Goal: Task Accomplishment & Management: Use online tool/utility

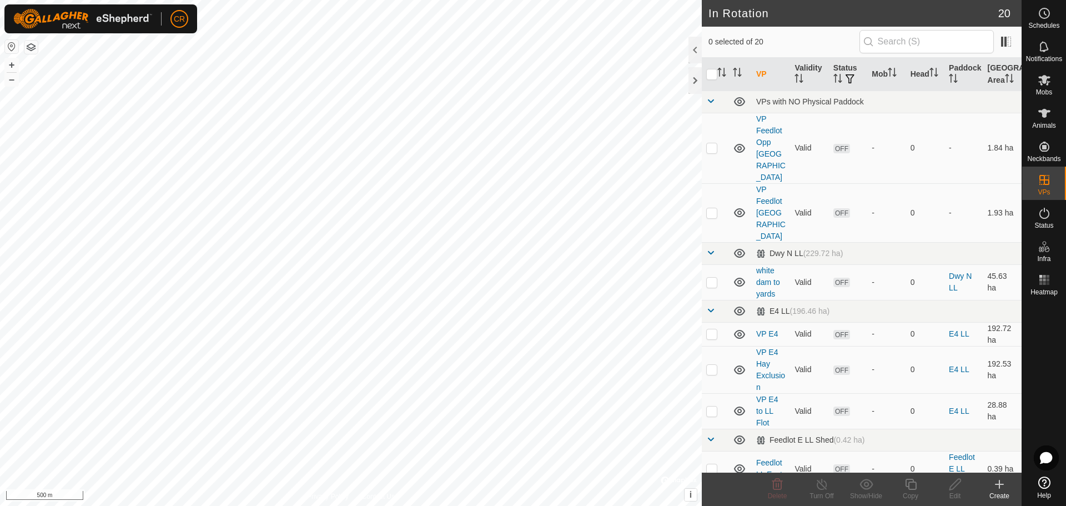
checkbox input "true"
click at [916, 491] on div "Copy" at bounding box center [911, 496] width 44 height 10
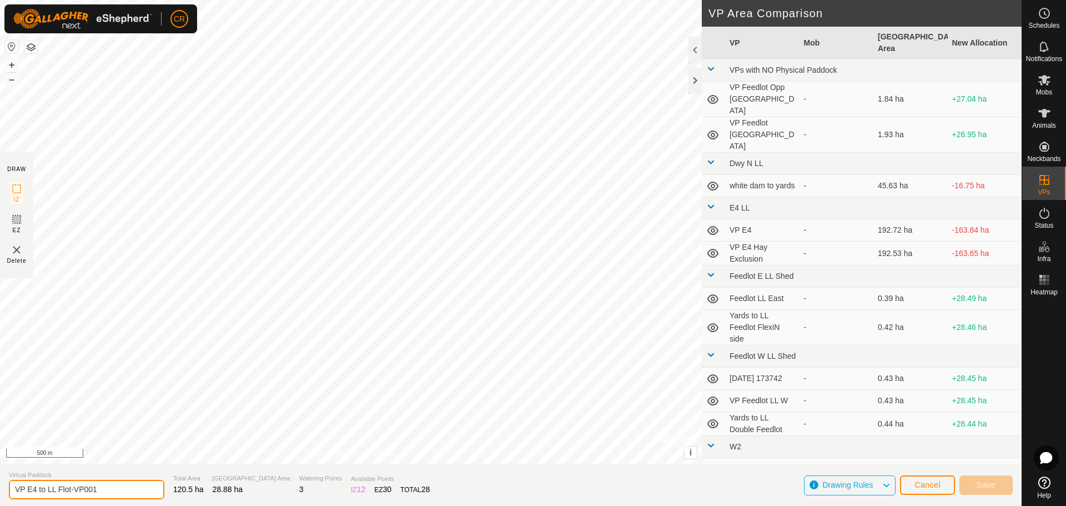
drag, startPoint x: 37, startPoint y: 490, endPoint x: 6, endPoint y: 487, distance: 31.2
click at [6, 487] on section "Virtual Paddock VP E4 to LL Flot-VP001 Total Area 120.5 ha Grazing Area 28.88 h…" at bounding box center [511, 485] width 1022 height 42
drag, startPoint x: 96, startPoint y: 487, endPoint x: 38, endPoint y: 489, distance: 57.8
click at [38, 489] on input "W2 to LL Flot-VP001" at bounding box center [87, 489] width 156 height 19
type input "W2 to yards"
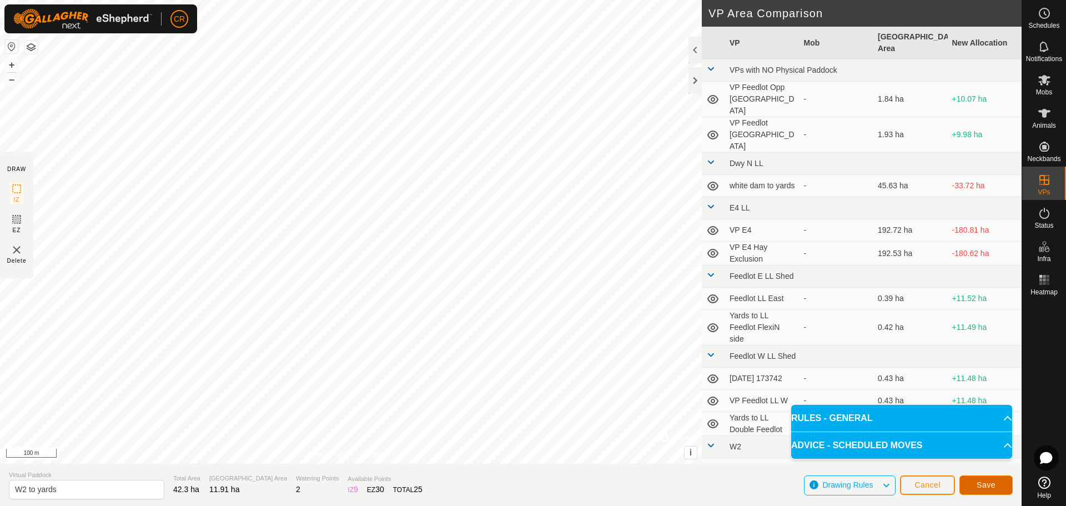
click at [990, 485] on span "Save" at bounding box center [986, 484] width 19 height 9
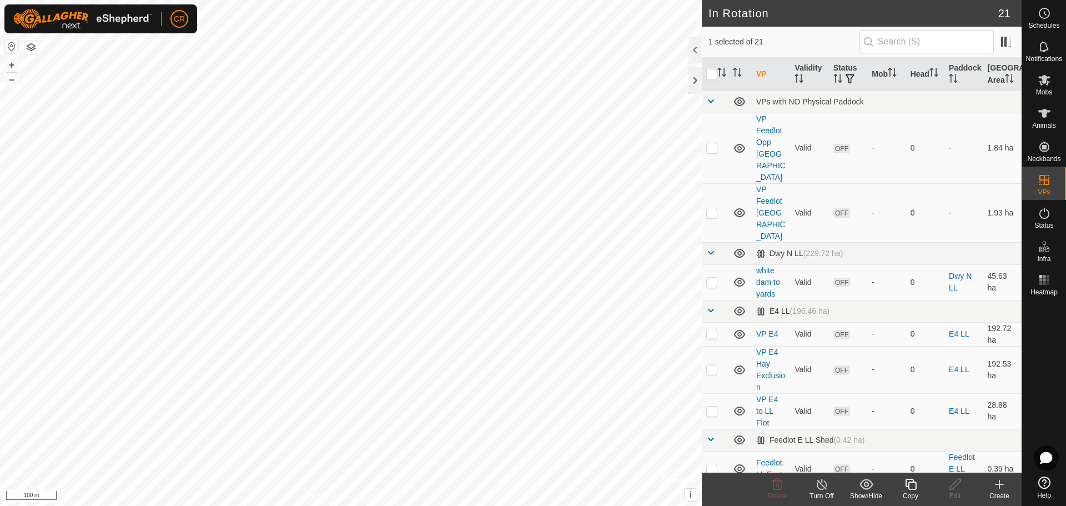
checkbox input "false"
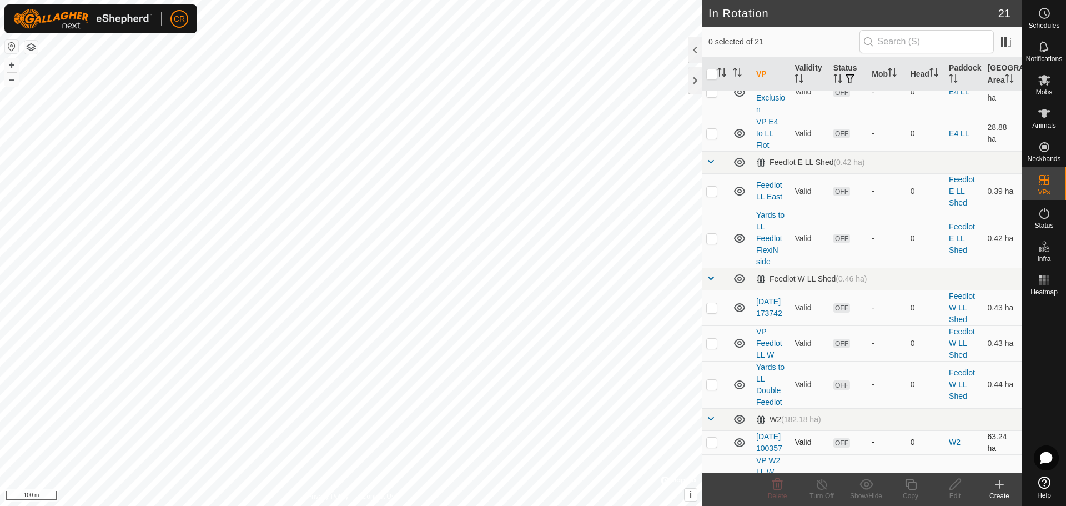
scroll to position [555, 0]
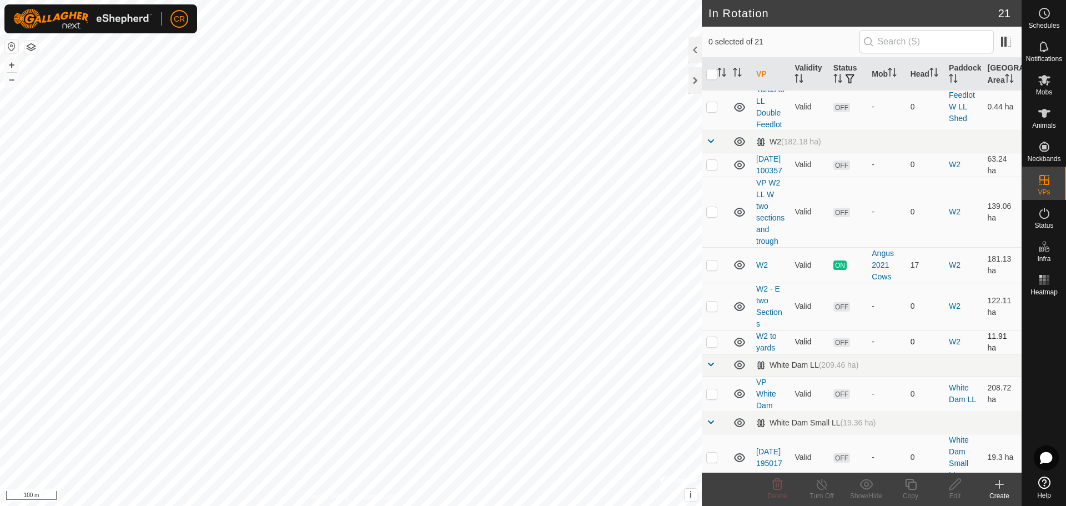
click at [713, 346] on p-checkbox at bounding box center [711, 341] width 11 height 9
checkbox input "true"
click at [1049, 78] on icon at bounding box center [1045, 80] width 12 height 11
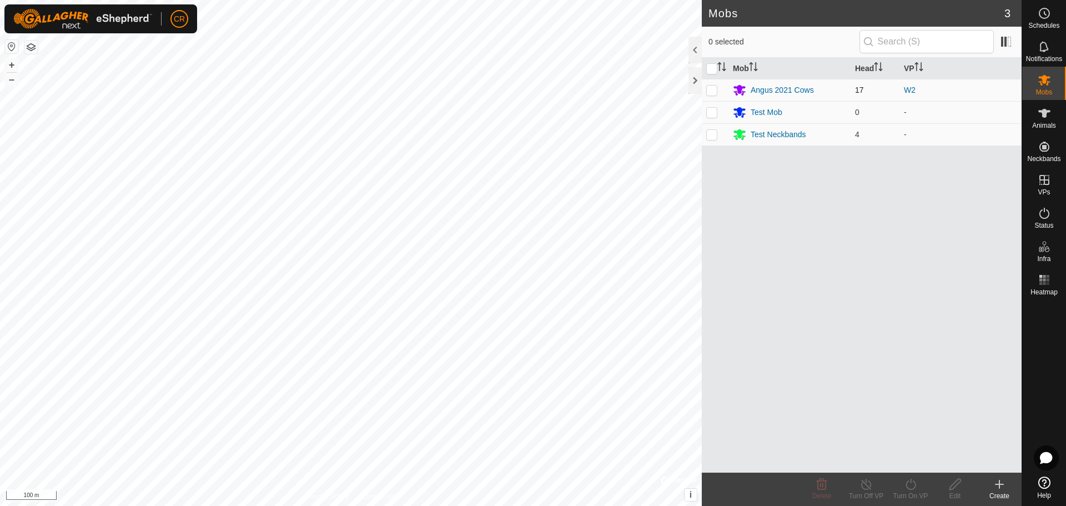
click at [714, 92] on p-checkbox at bounding box center [711, 90] width 11 height 9
checkbox input "true"
click at [916, 495] on div "Turn On VP" at bounding box center [911, 496] width 44 height 10
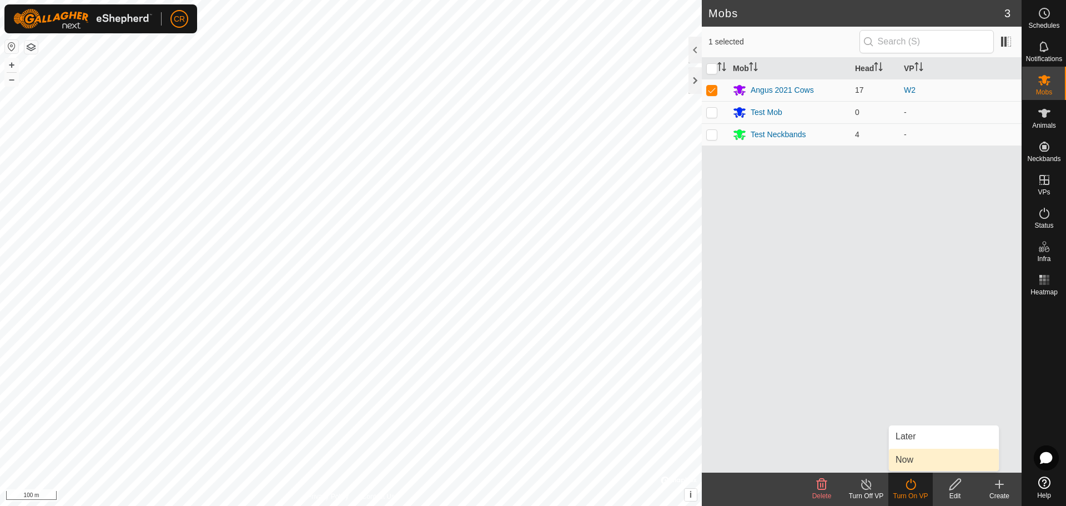
click at [915, 464] on link "Now" at bounding box center [944, 460] width 110 height 22
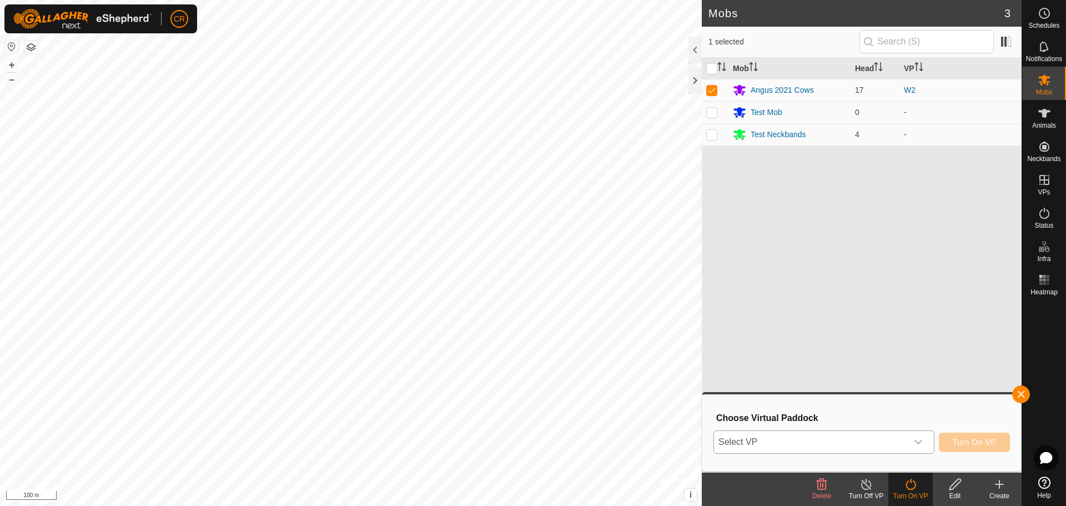
click at [912, 443] on div "dropdown trigger" at bounding box center [918, 442] width 22 height 22
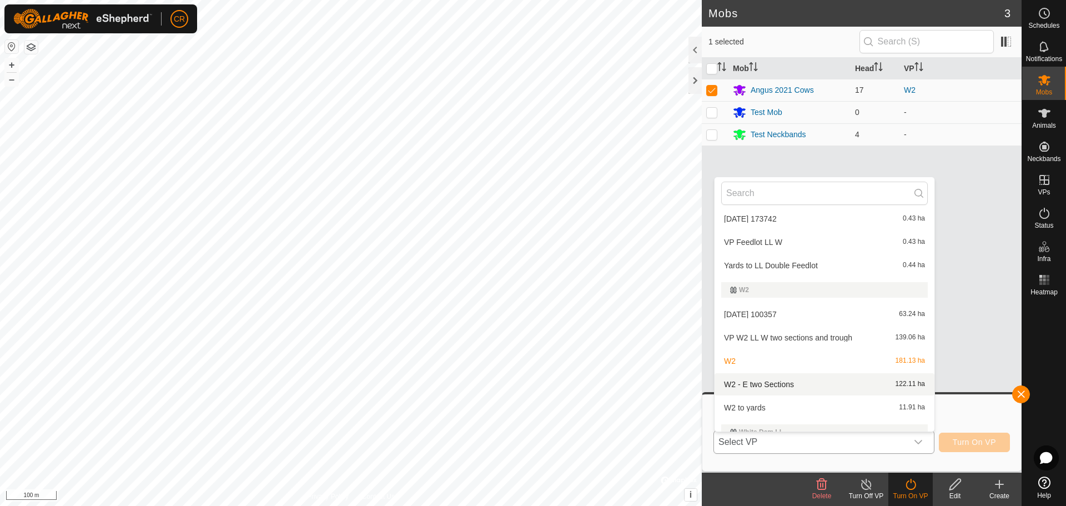
scroll to position [335, 0]
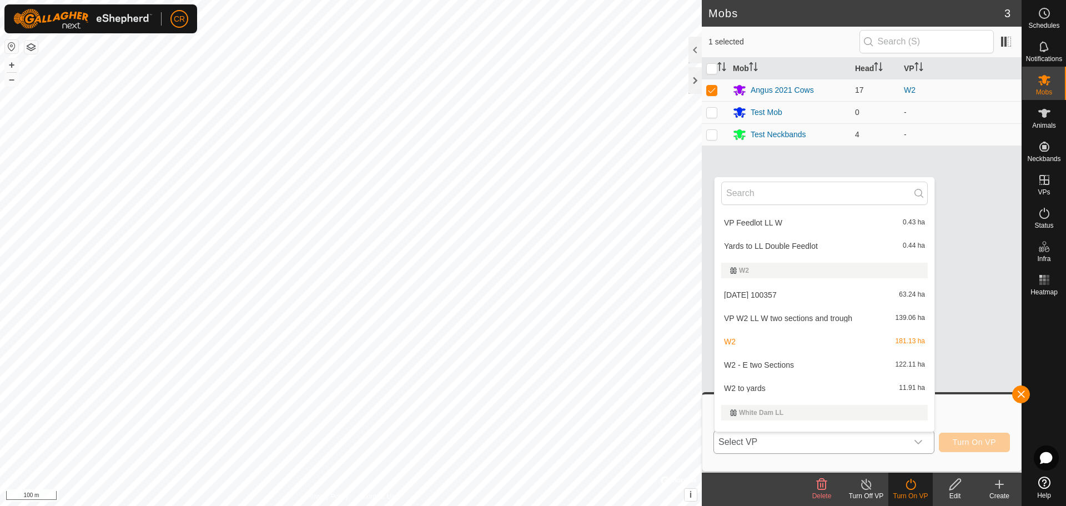
click at [765, 393] on li "W2 to yards 11.91 ha" at bounding box center [825, 388] width 220 height 22
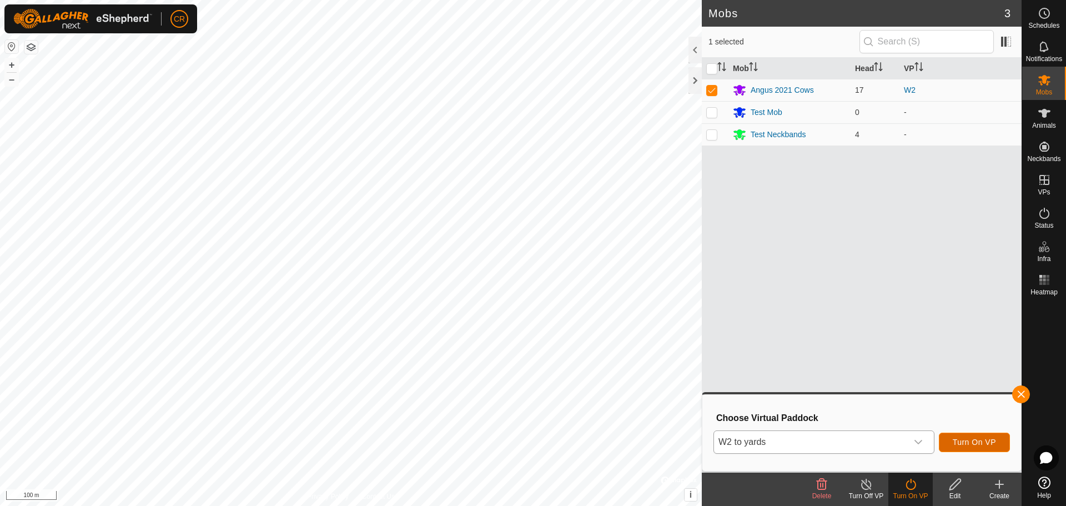
click at [984, 440] on span "Turn On VP" at bounding box center [974, 442] width 43 height 9
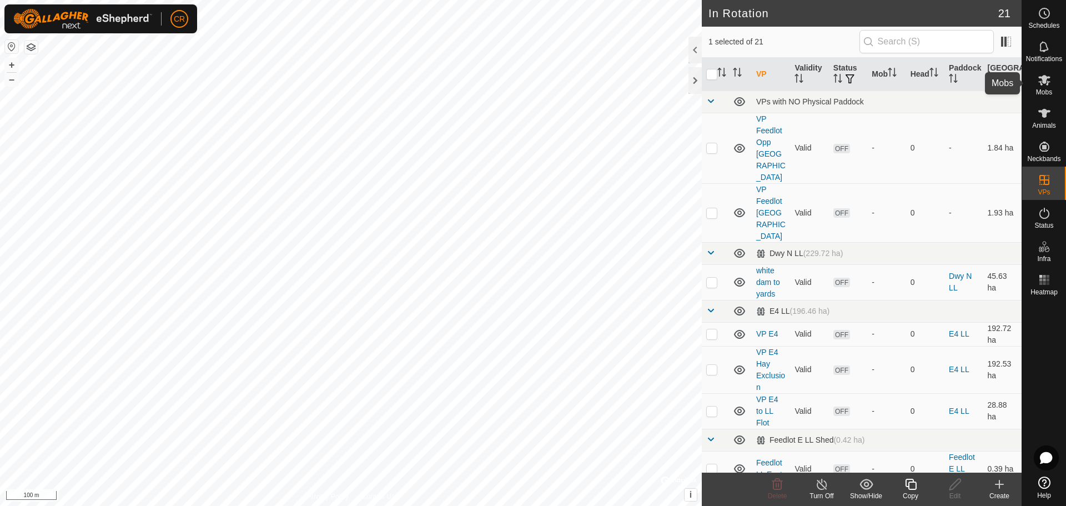
click at [1053, 83] on es-mob-svg-icon at bounding box center [1045, 80] width 20 height 18
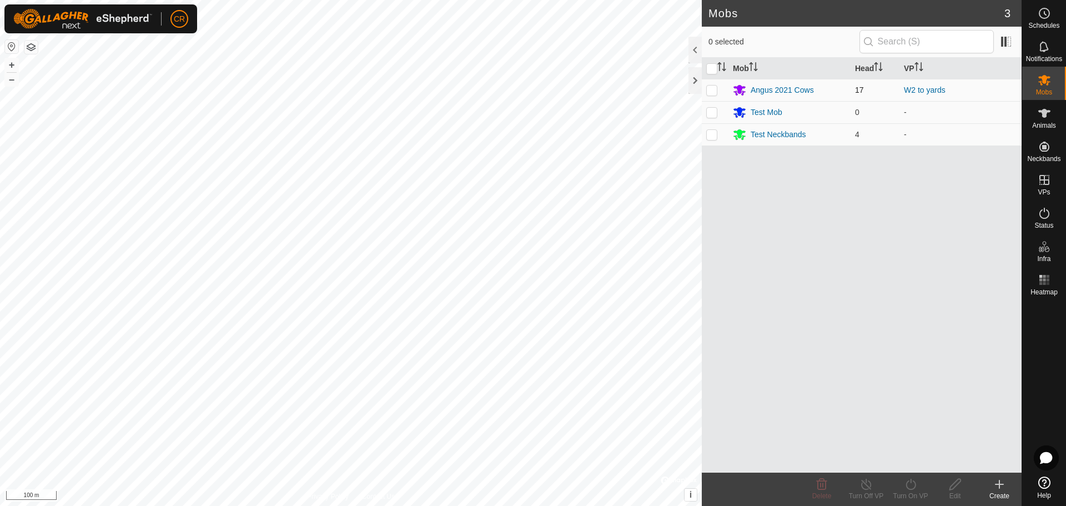
click at [716, 93] on p-checkbox at bounding box center [711, 90] width 11 height 9
checkbox input "true"
click at [914, 491] on div "Turn On VP" at bounding box center [911, 496] width 44 height 10
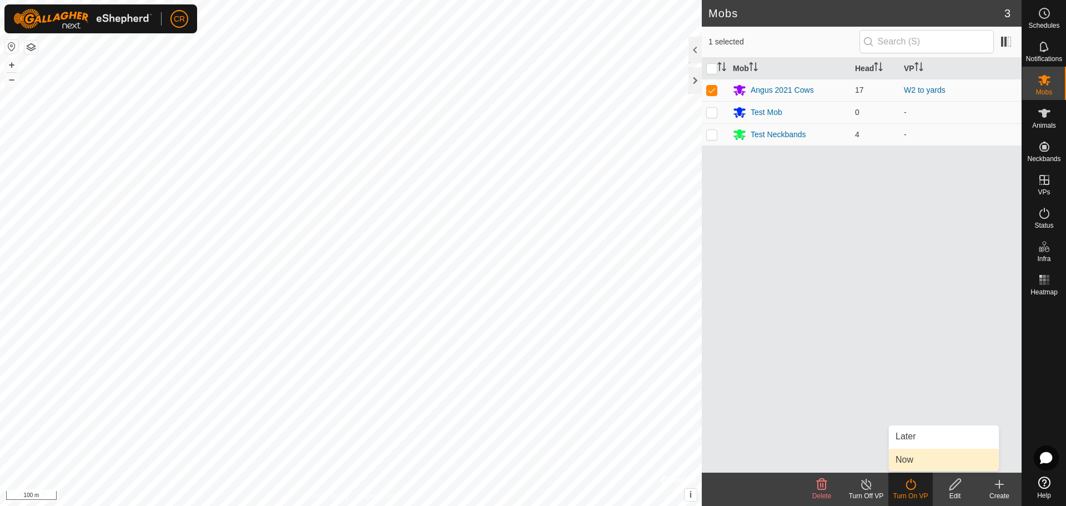
click at [920, 457] on link "Now" at bounding box center [944, 460] width 110 height 22
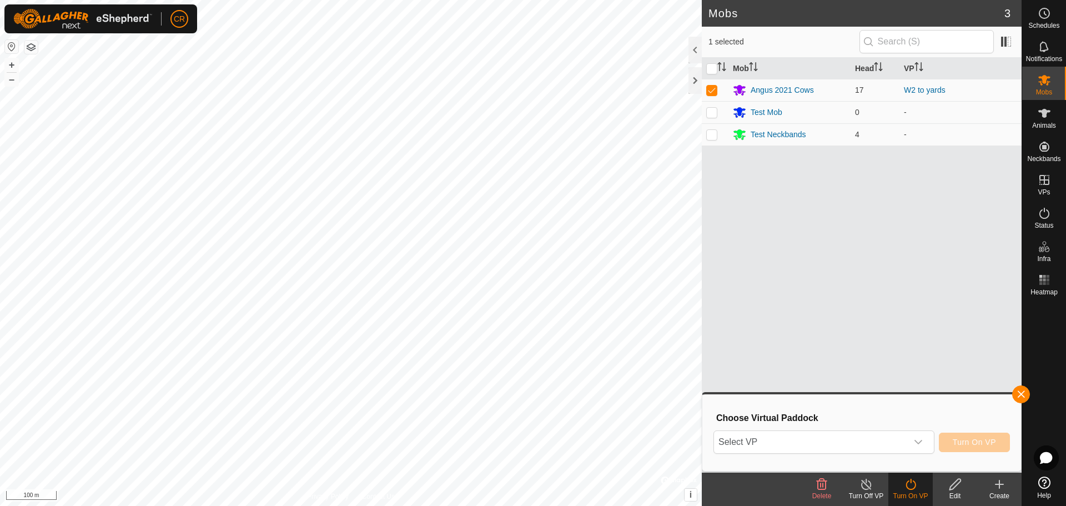
click at [908, 488] on icon at bounding box center [911, 484] width 10 height 11
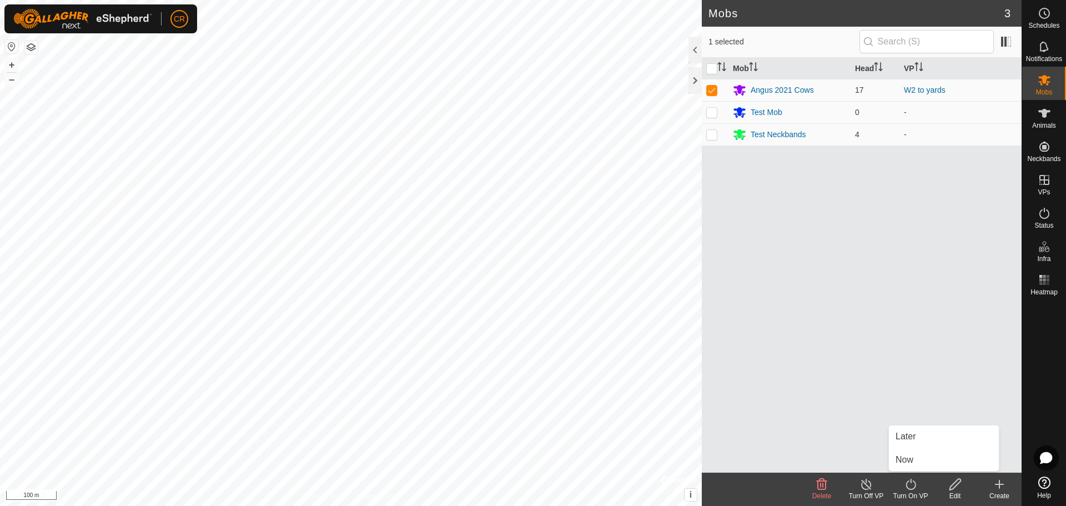
click at [871, 490] on icon at bounding box center [867, 484] width 14 height 13
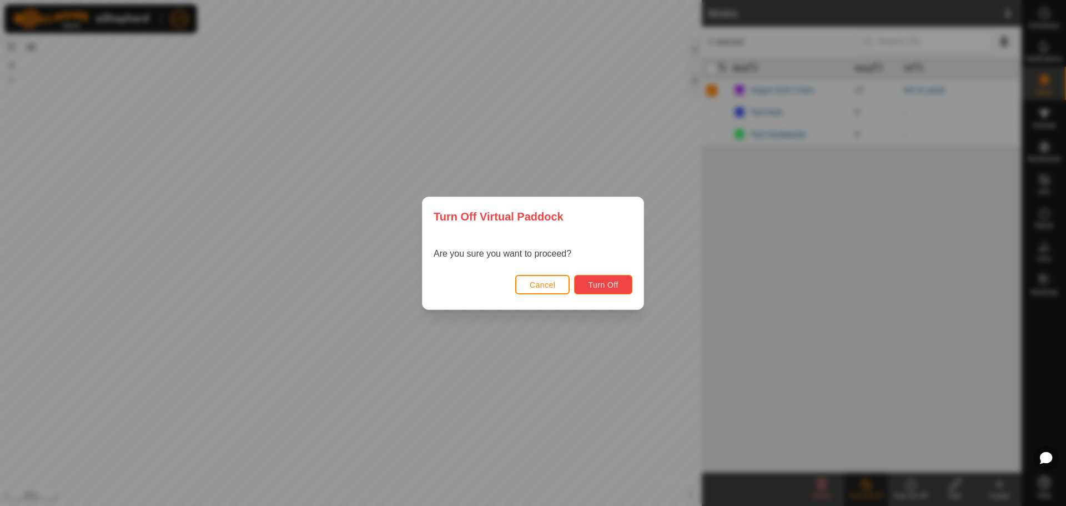
click at [599, 279] on button "Turn Off" at bounding box center [603, 284] width 58 height 19
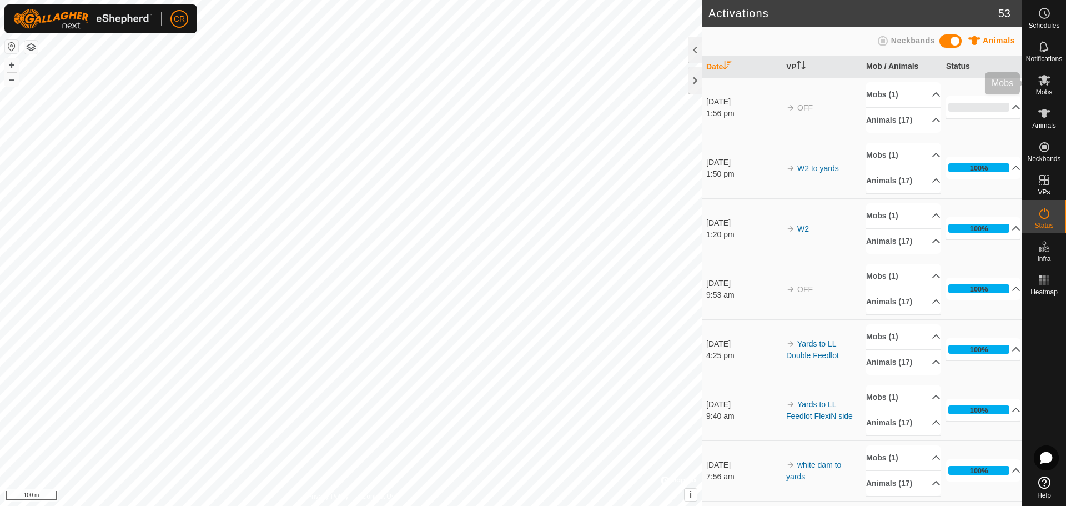
click at [1051, 86] on icon at bounding box center [1044, 79] width 13 height 13
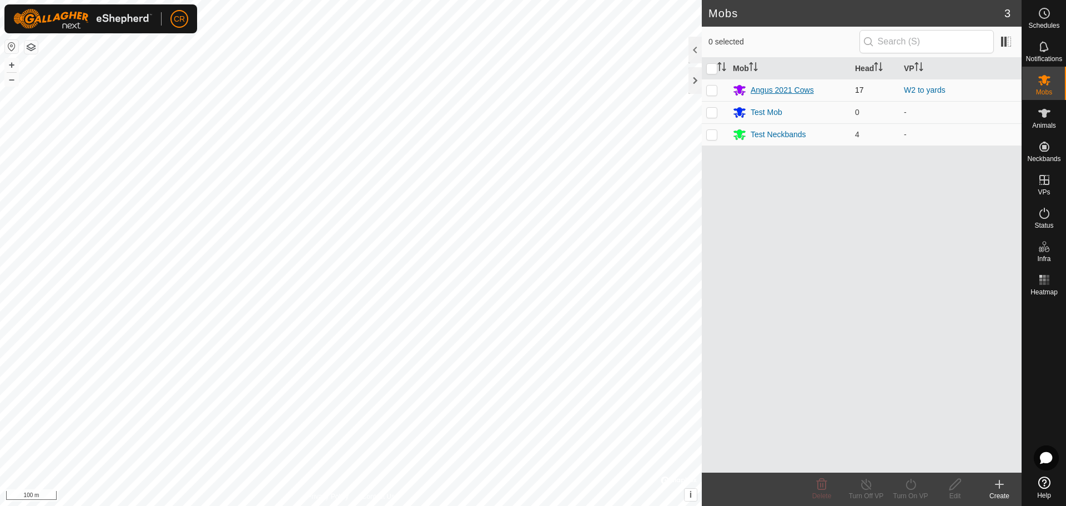
click at [786, 92] on div "Angus 2021 Cows" at bounding box center [782, 90] width 63 height 12
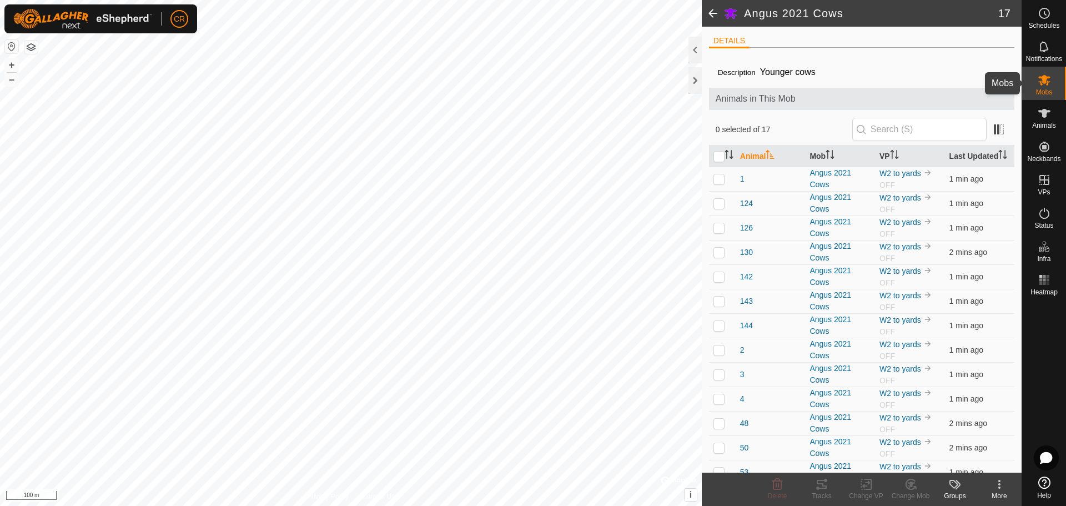
click at [1056, 86] on div "Mobs" at bounding box center [1044, 83] width 44 height 33
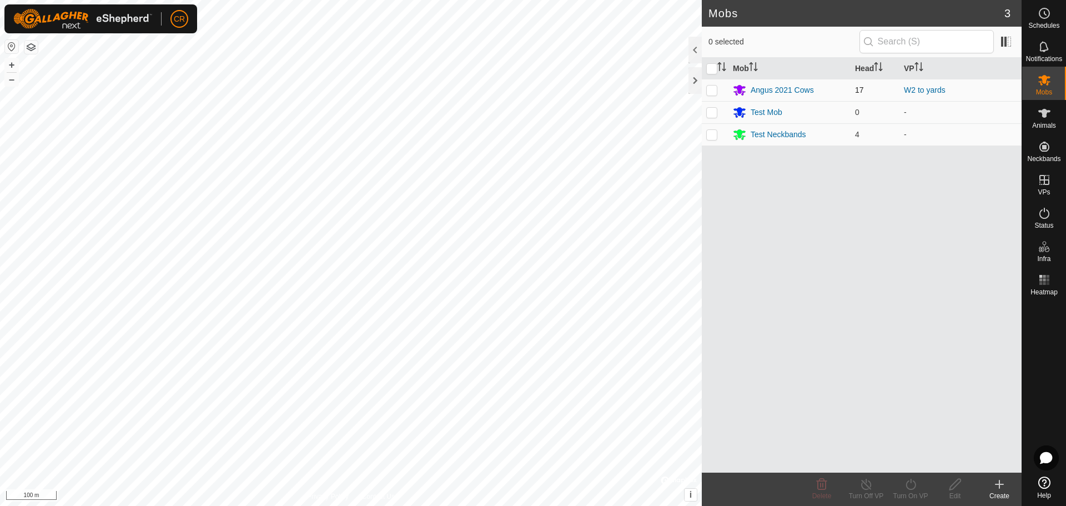
click at [714, 92] on p-checkbox at bounding box center [711, 90] width 11 height 9
checkbox input "true"
click at [915, 485] on icon at bounding box center [911, 484] width 14 height 13
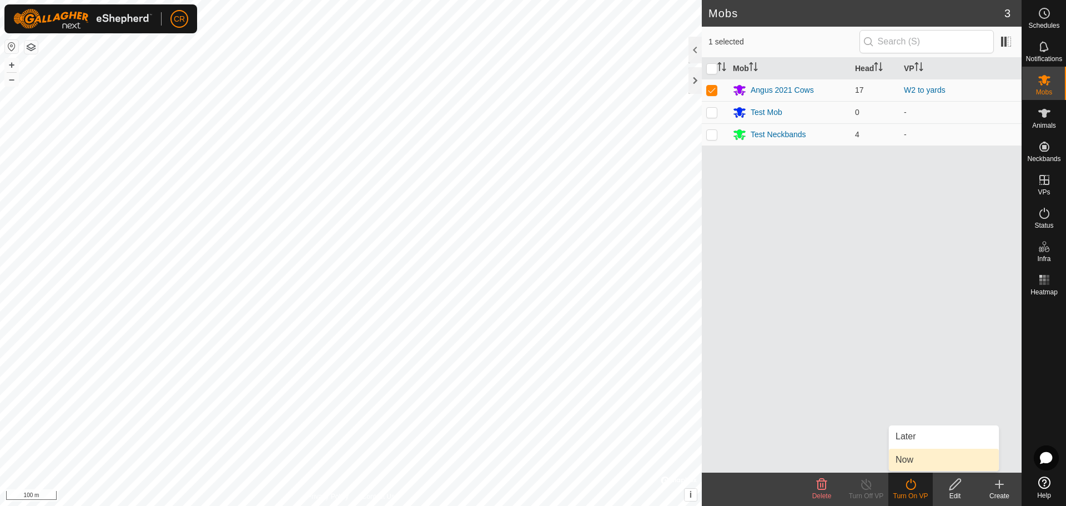
click at [921, 459] on link "Now" at bounding box center [944, 460] width 110 height 22
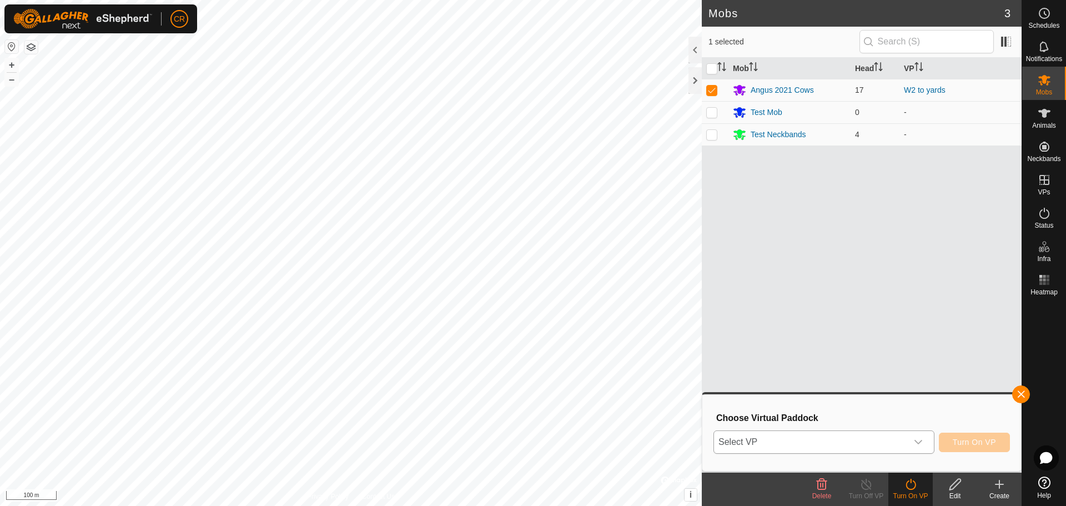
click at [916, 445] on icon "dropdown trigger" at bounding box center [918, 442] width 9 height 9
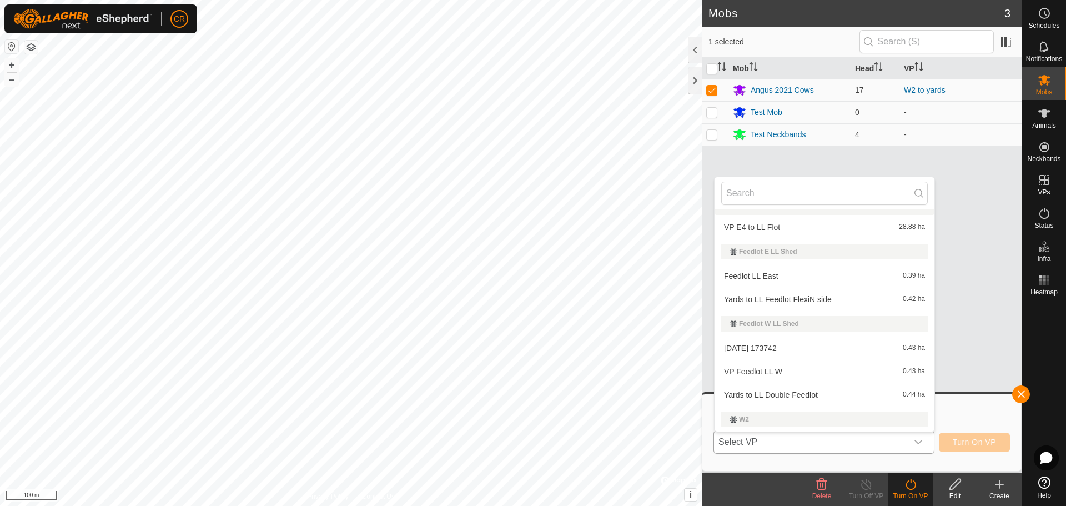
scroll to position [333, 0]
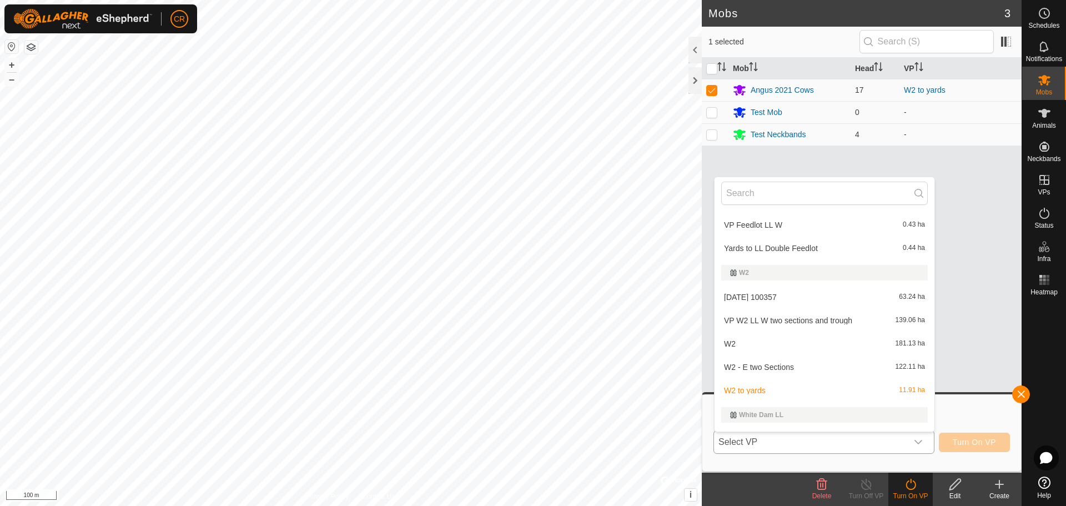
click at [759, 389] on li "W2 to yards 11.91 ha" at bounding box center [825, 390] width 220 height 22
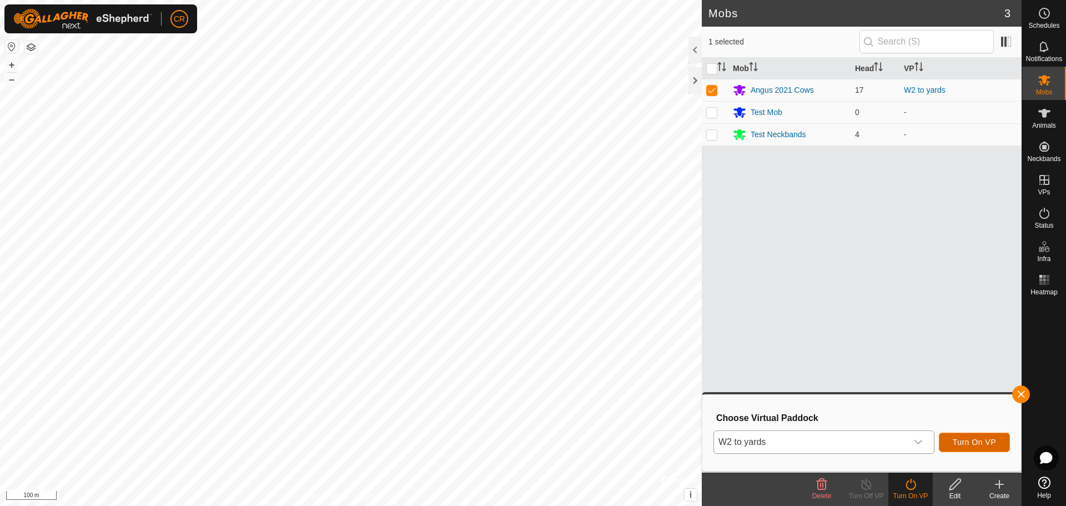
click at [981, 442] on span "Turn On VP" at bounding box center [974, 442] width 43 height 9
